Goal: Entertainment & Leisure: Consume media (video, audio)

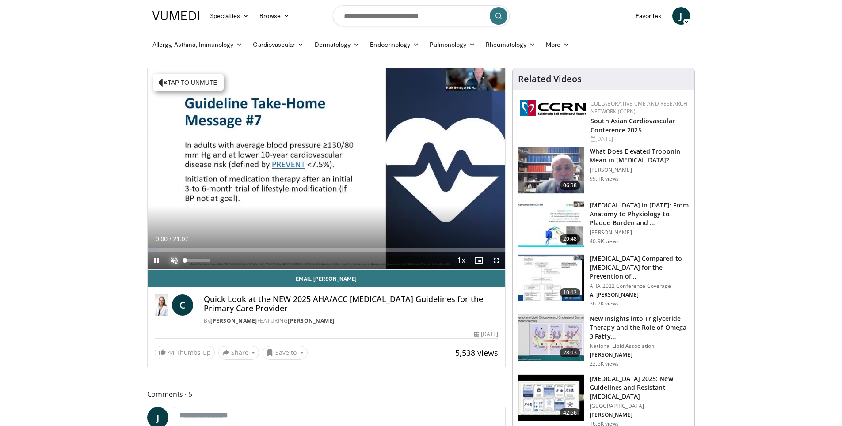
click at [171, 261] on span "Video Player" at bounding box center [174, 261] width 18 height 18
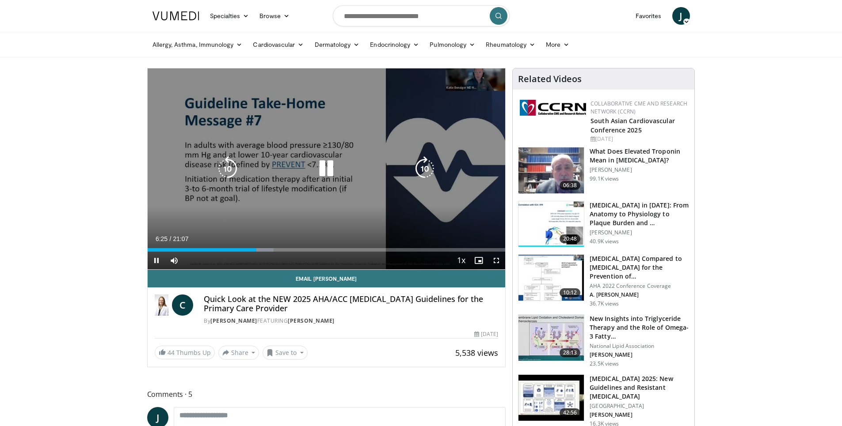
click at [250, 250] on video-js "**********" at bounding box center [327, 169] width 358 height 202
click at [245, 249] on video-js "**********" at bounding box center [327, 169] width 358 height 202
click at [331, 169] on icon "Video Player" at bounding box center [326, 168] width 25 height 25
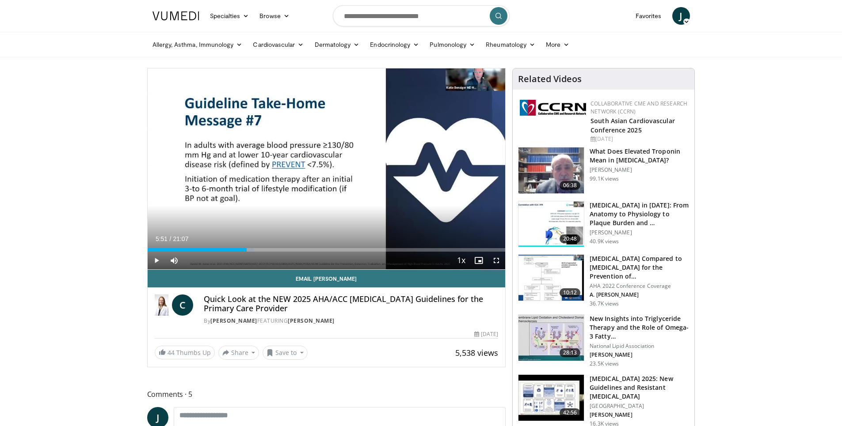
drag, startPoint x: 255, startPoint y: 247, endPoint x: 247, endPoint y: 247, distance: 8.8
click at [247, 247] on div "Loaded : 29.75% 05:51 05:51" at bounding box center [327, 247] width 358 height 8
click at [152, 263] on span "Video Player" at bounding box center [157, 261] width 18 height 18
click at [172, 259] on span "Video Player" at bounding box center [174, 261] width 18 height 18
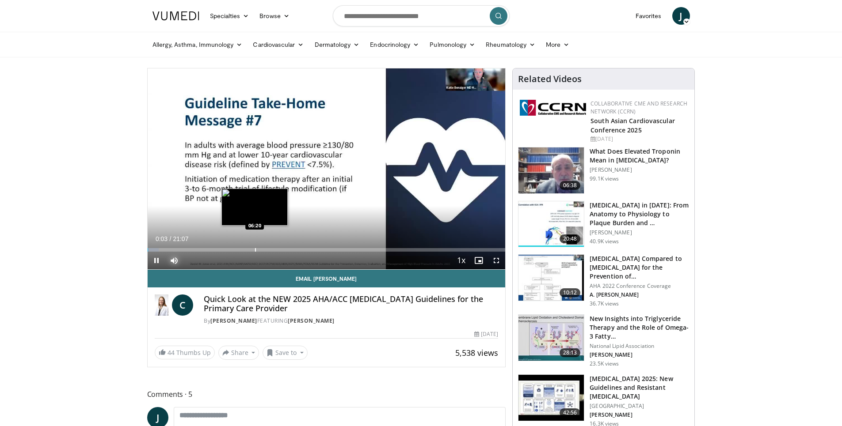
click at [255, 248] on div "Progress Bar" at bounding box center [255, 250] width 1 height 4
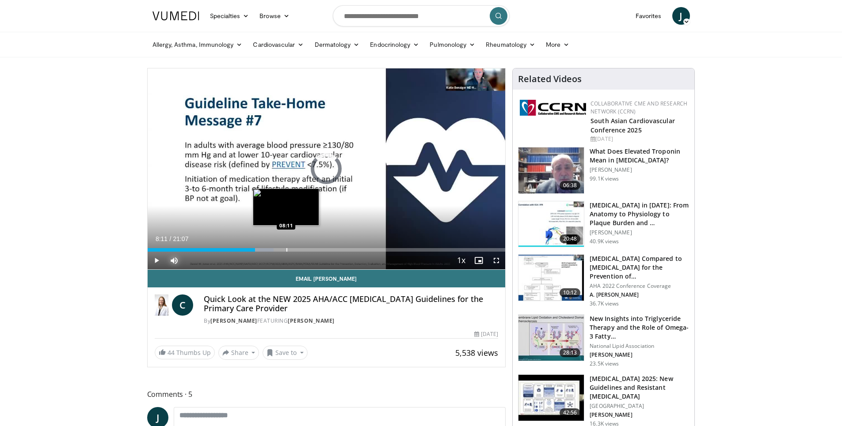
click at [286, 249] on div "Progress Bar" at bounding box center [286, 250] width 1 height 4
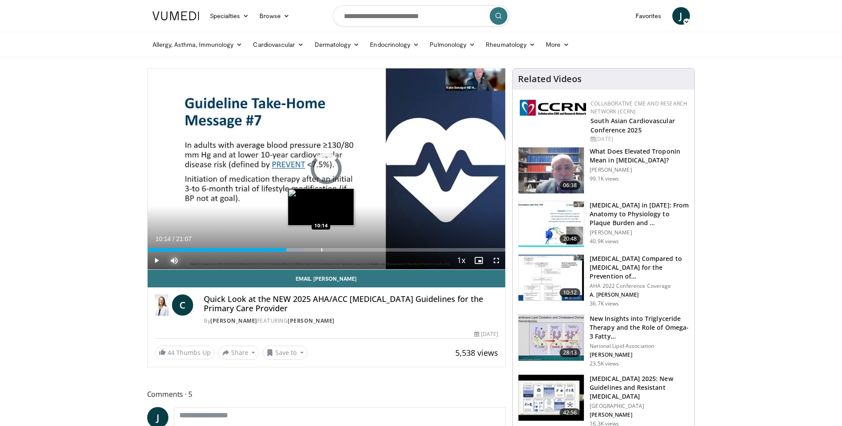
click at [321, 249] on div "Loaded : 43.84% 10:14 10:14" at bounding box center [327, 250] width 358 height 4
click at [331, 251] on div "Progress Bar" at bounding box center [331, 250] width 1 height 4
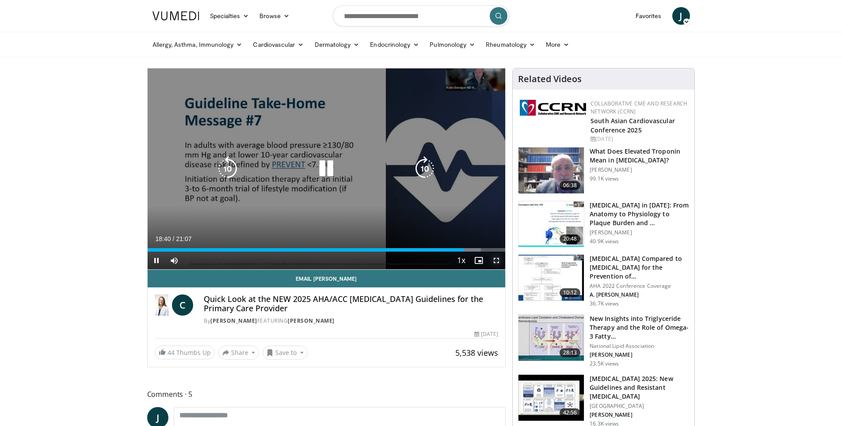
drag, startPoint x: 496, startPoint y: 262, endPoint x: 497, endPoint y: 293, distance: 31.8
click at [497, 261] on span "Video Player" at bounding box center [496, 261] width 18 height 18
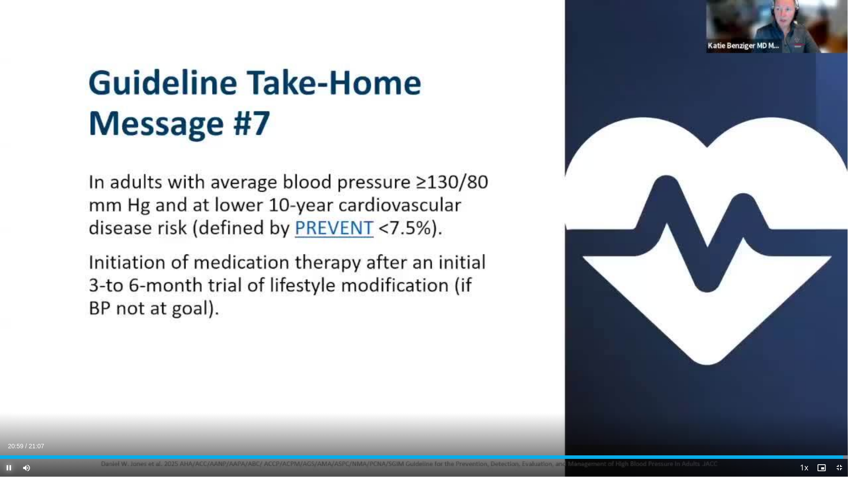
click at [12, 426] on span "Video Player" at bounding box center [9, 468] width 18 height 18
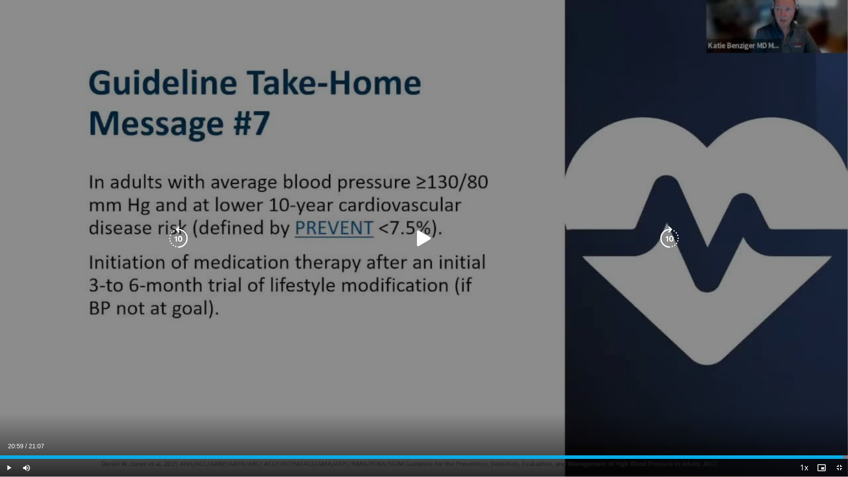
click at [55, 124] on div "10 seconds Tap to unmute" at bounding box center [424, 238] width 848 height 477
click at [54, 123] on div "10 seconds Tap to unmute" at bounding box center [424, 238] width 848 height 477
drag, startPoint x: 54, startPoint y: 123, endPoint x: 121, endPoint y: 132, distance: 67.7
click at [121, 132] on div "10 seconds Tap to unmute" at bounding box center [424, 238] width 848 height 477
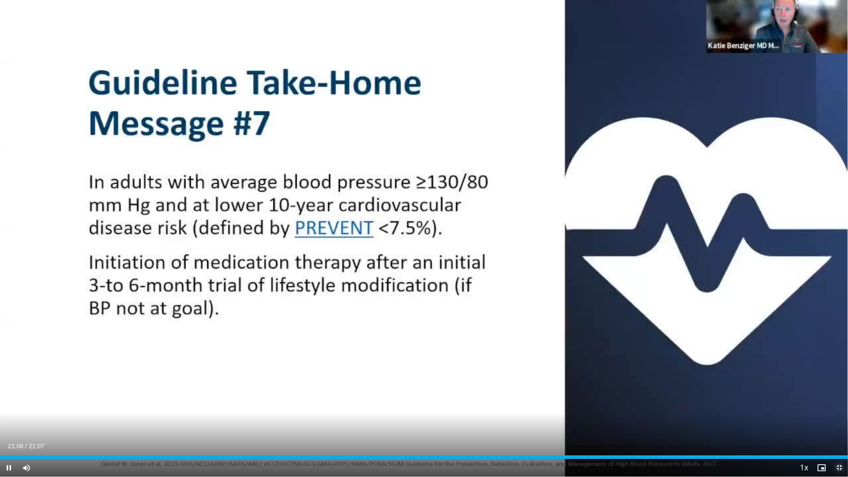
click at [841, 426] on span "Video Player" at bounding box center [840, 468] width 18 height 18
